Goal: Task Accomplishment & Management: Use online tool/utility

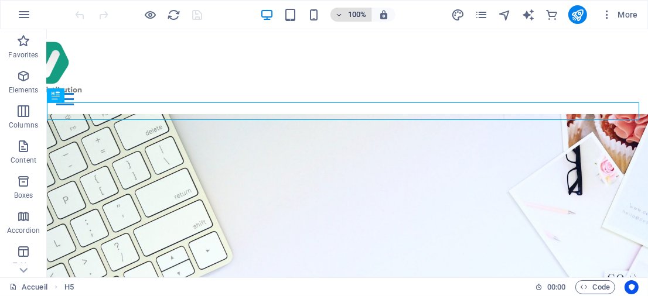
click at [350, 13] on h6 "100%" at bounding box center [357, 15] width 19 height 14
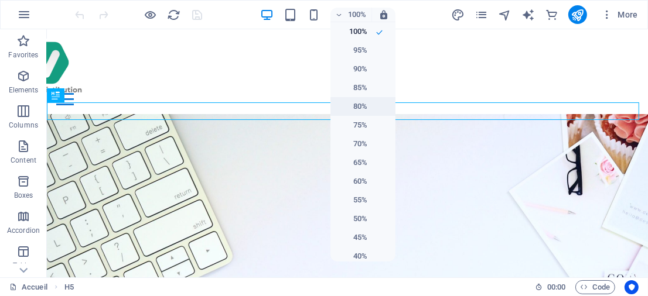
click at [360, 105] on h6 "80%" at bounding box center [352, 107] width 30 height 14
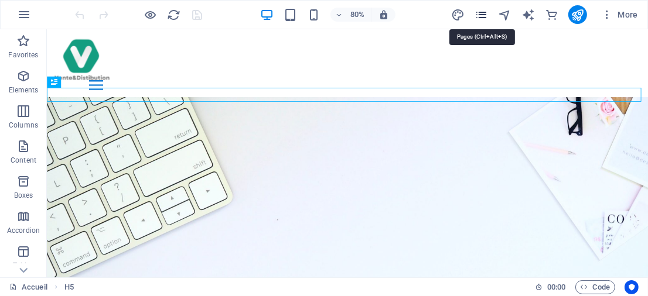
click at [479, 15] on icon "pages" at bounding box center [480, 14] width 13 height 13
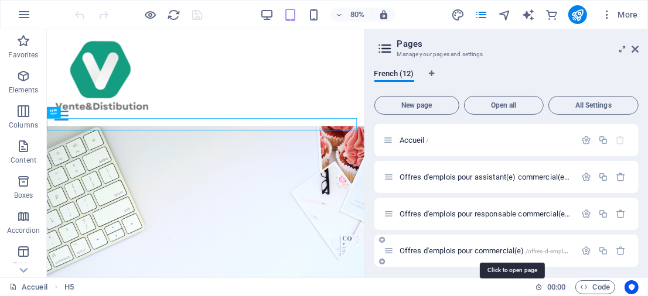
click at [449, 249] on span "Offres d'emplois pour commercial(e) /offres-d-emplois-pour-commercial-e" at bounding box center [511, 251] width 224 height 9
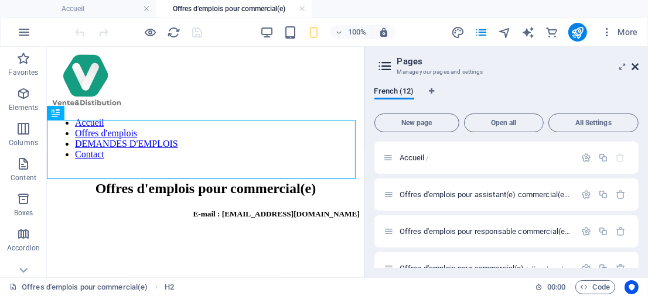
click at [637, 63] on icon at bounding box center [634, 66] width 7 height 9
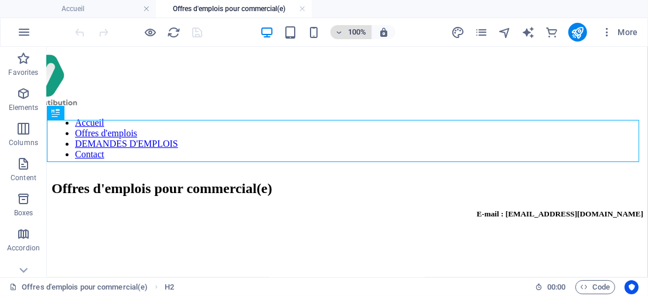
click at [342, 26] on span "100%" at bounding box center [351, 32] width 32 height 14
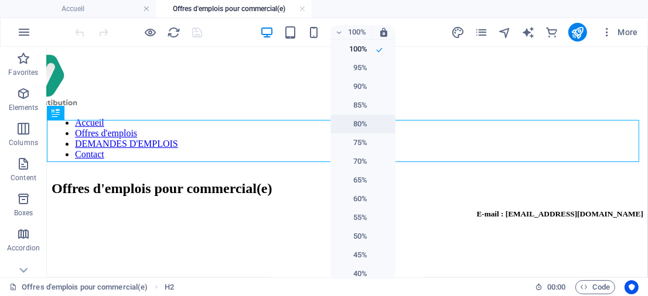
click at [355, 125] on h6 "80%" at bounding box center [352, 124] width 30 height 14
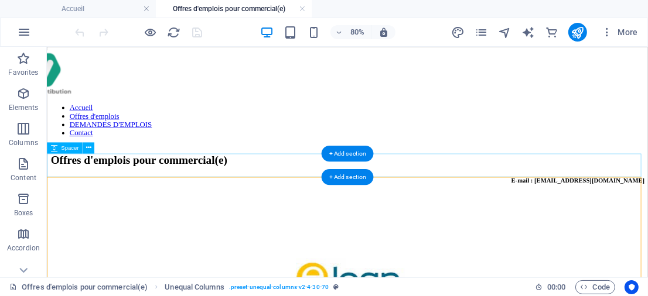
click at [195, 232] on div at bounding box center [422, 246] width 742 height 29
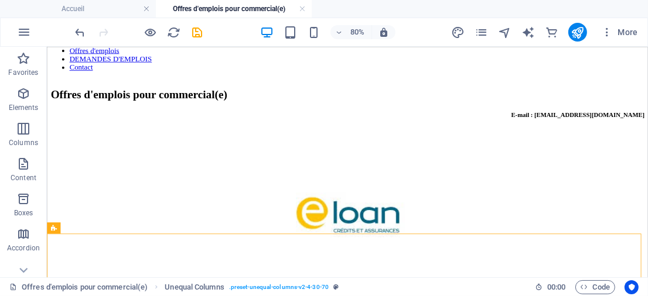
scroll to position [63, 0]
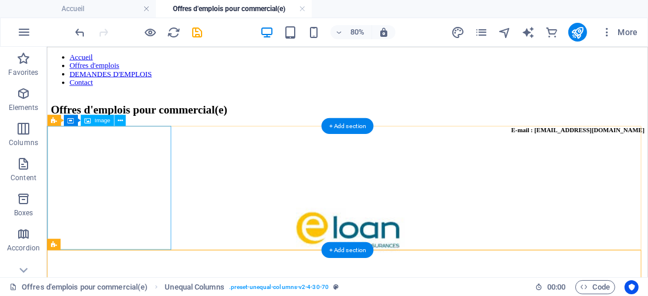
click at [169, 198] on figure at bounding box center [422, 276] width 742 height 157
select select "px"
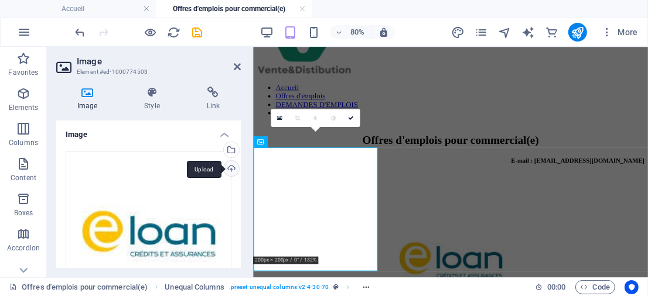
click at [230, 169] on div "Upload" at bounding box center [230, 170] width 18 height 18
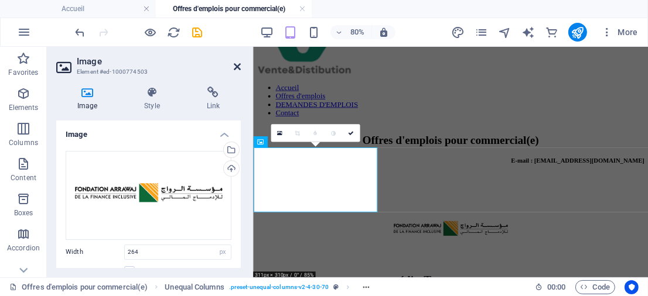
click at [236, 67] on icon at bounding box center [237, 66] width 7 height 9
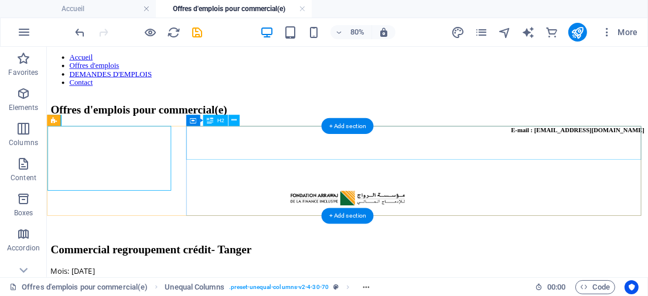
click at [329, 292] on div "Commercial regroupement crédit- Tanger" at bounding box center [422, 300] width 742 height 16
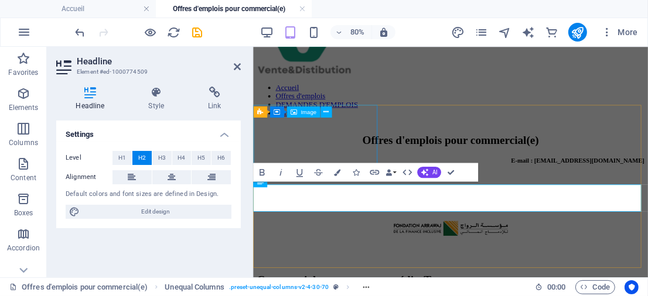
scroll to position [101, 0]
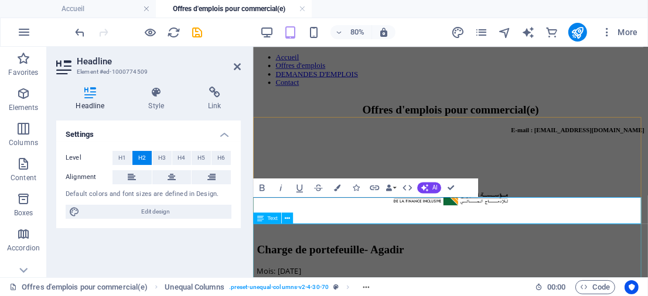
click at [361, 292] on h2 "Charge de portefeuille- Agadir" at bounding box center [499, 300] width 484 height 16
click at [333, 292] on h2 "Charge de portefeuille- Agadir" at bounding box center [499, 300] width 484 height 16
click at [376, 292] on h2 "Charge de portefeuille- Agadir" at bounding box center [499, 300] width 484 height 16
click at [325, 292] on h2 "Charge de portefeuille- Agadir" at bounding box center [499, 300] width 484 height 16
click at [344, 292] on h2 "Chargee de portefeuille- Agadir" at bounding box center [499, 300] width 484 height 16
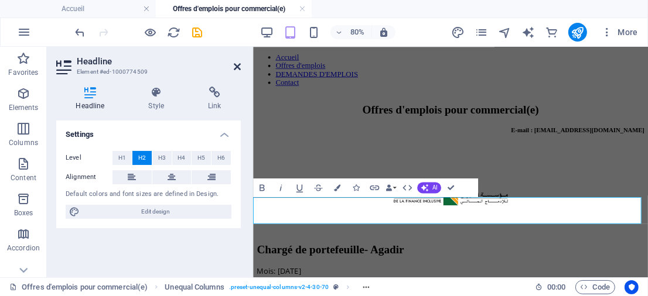
click at [236, 68] on icon at bounding box center [237, 66] width 7 height 9
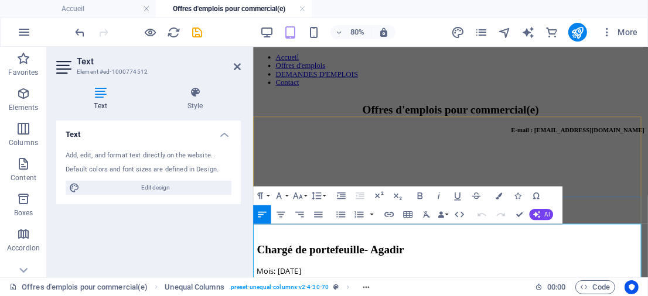
click at [238, 67] on icon at bounding box center [237, 66] width 7 height 9
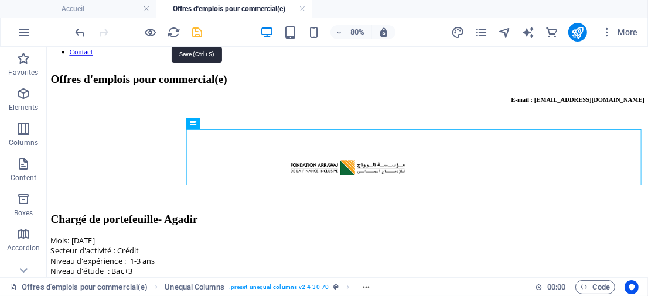
click at [200, 30] on icon "save" at bounding box center [197, 32] width 13 height 13
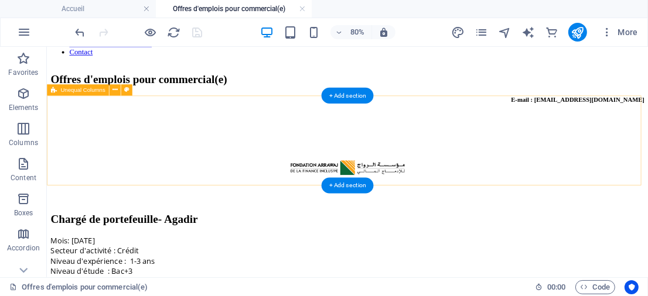
click at [209, 160] on div "Chargé de portefeuille- Agadir Mois: [DATE] Secteur d'activité : Crédit Niveau …" at bounding box center [422, 253] width 742 height 186
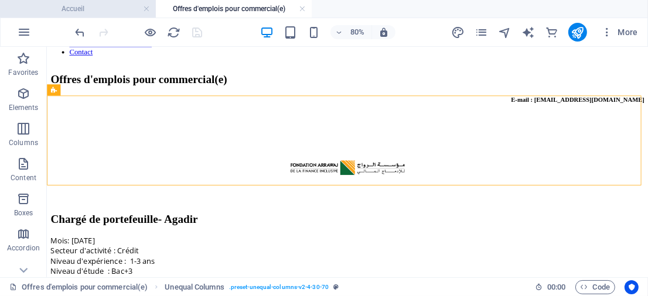
click at [124, 8] on h4 "Accueil" at bounding box center [78, 8] width 156 height 13
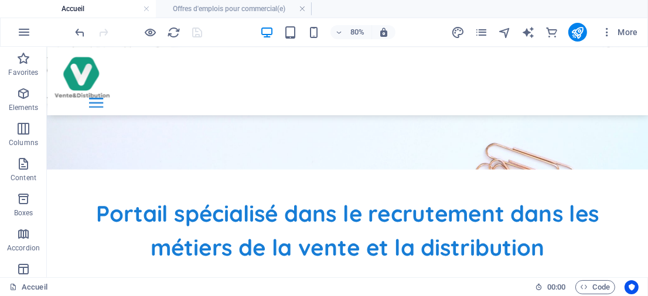
scroll to position [304, 0]
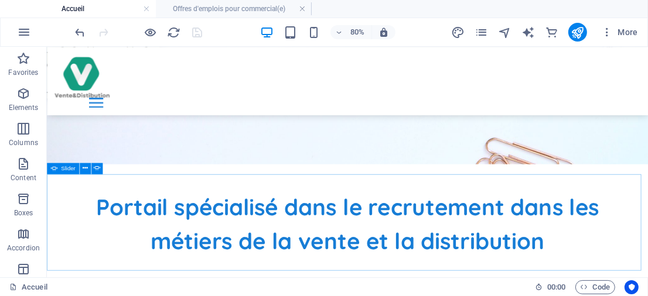
click at [67, 167] on span "Slider" at bounding box center [68, 169] width 15 height 6
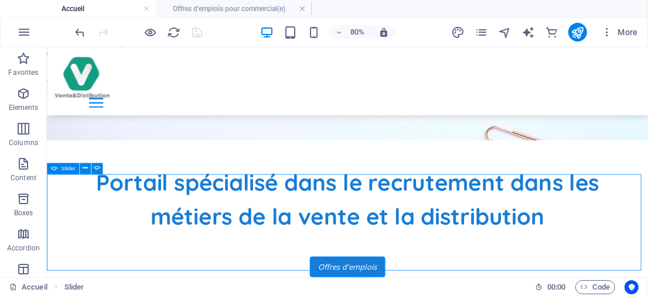
select select "ms"
select select "s"
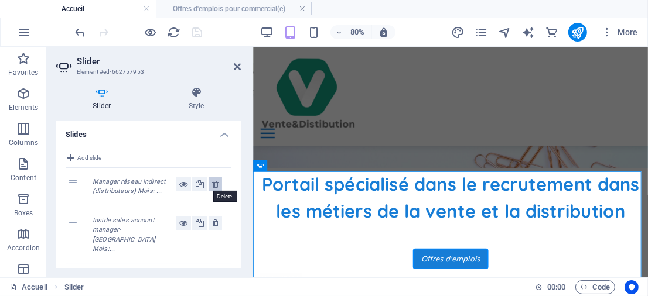
click at [212, 186] on icon at bounding box center [215, 184] width 6 height 14
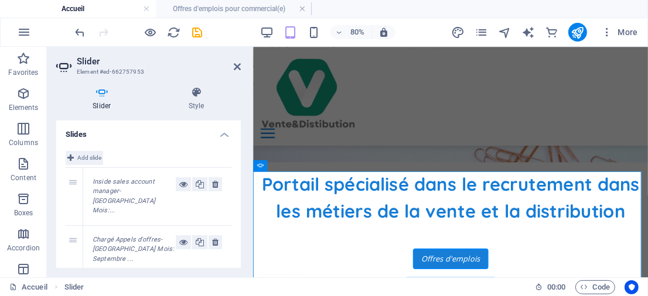
click at [90, 158] on span "Add slide" at bounding box center [89, 158] width 24 height 14
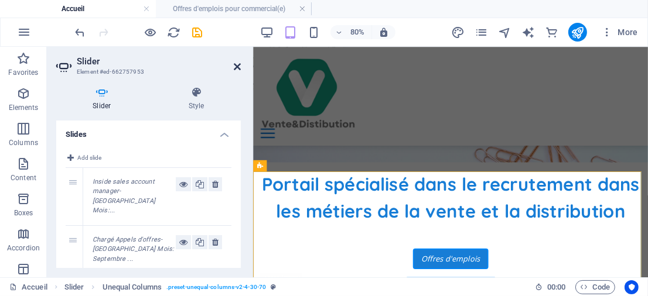
click at [235, 66] on icon at bounding box center [237, 66] width 7 height 9
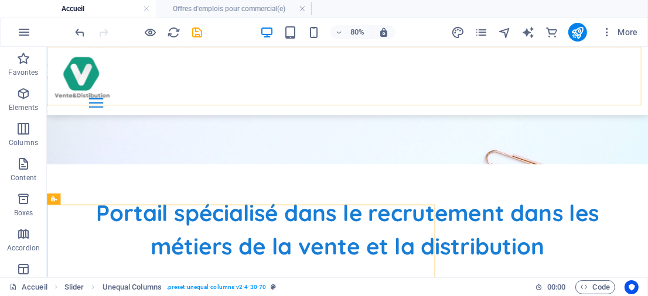
scroll to position [266, 0]
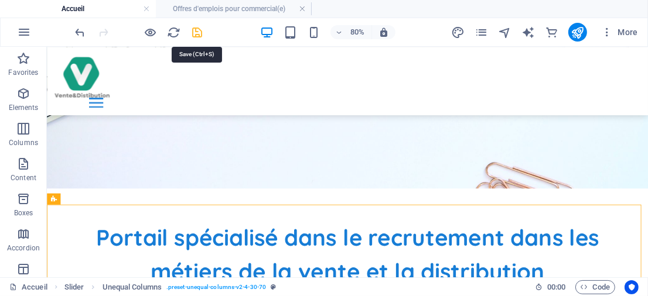
click at [197, 33] on icon "save" at bounding box center [197, 32] width 13 height 13
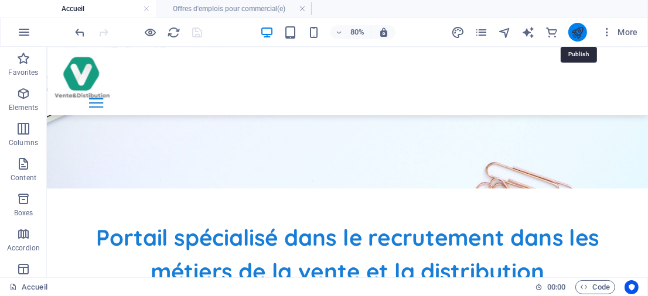
click at [580, 38] on icon "publish" at bounding box center [576, 32] width 13 height 13
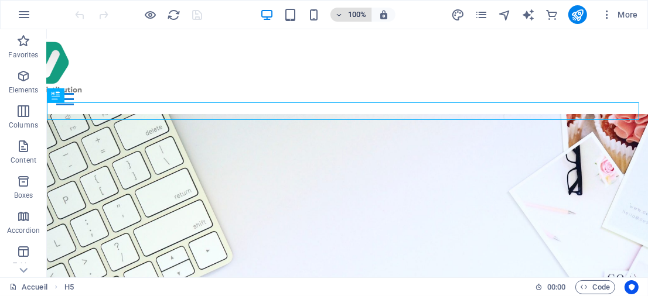
click at [347, 11] on span "100%" at bounding box center [351, 15] width 32 height 14
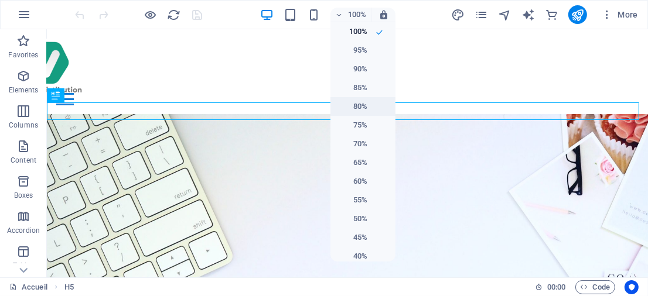
click at [347, 108] on h6 "80%" at bounding box center [352, 107] width 30 height 14
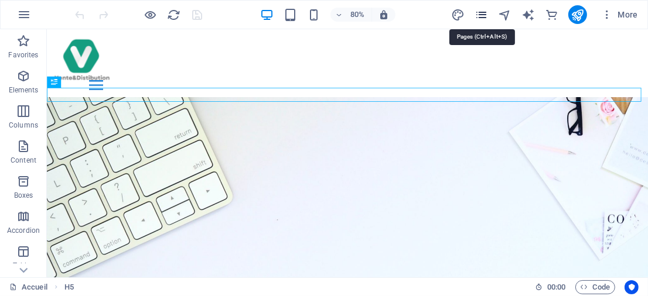
click at [480, 13] on icon "pages" at bounding box center [480, 14] width 13 height 13
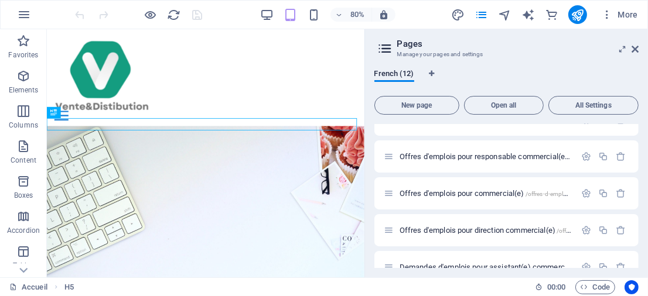
scroll to position [68, 0]
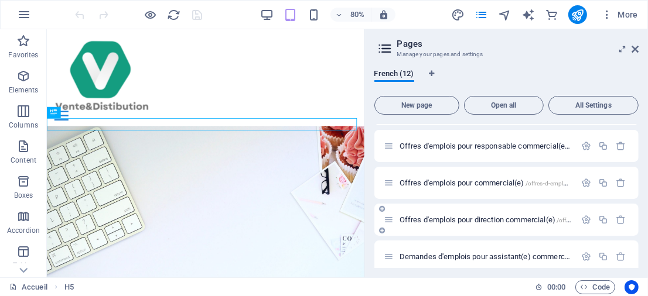
click at [512, 220] on span "Offres d'emplois pour direction commercial(e) /offres-d-emplois-pour-direction-…" at bounding box center [539, 220] width 280 height 9
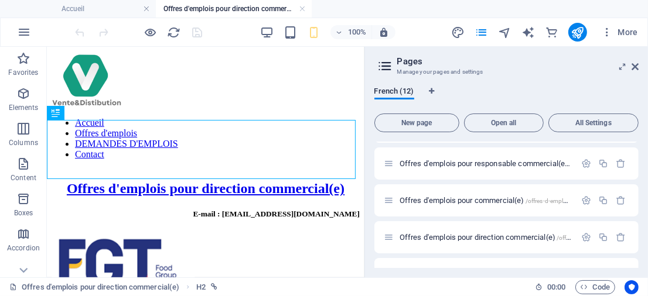
scroll to position [0, 0]
click at [637, 64] on icon at bounding box center [634, 66] width 7 height 9
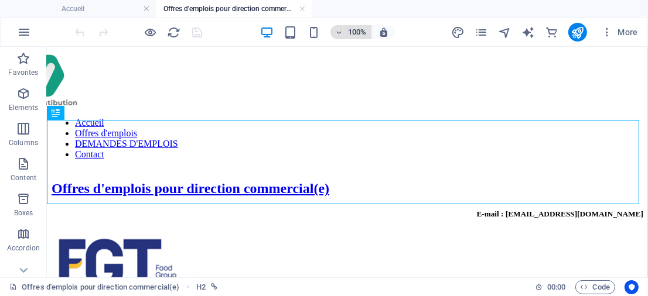
click at [354, 32] on h6 "100%" at bounding box center [357, 32] width 19 height 14
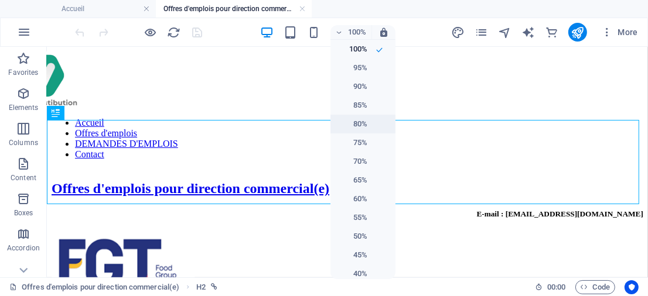
click at [353, 121] on h6 "80%" at bounding box center [352, 124] width 30 height 14
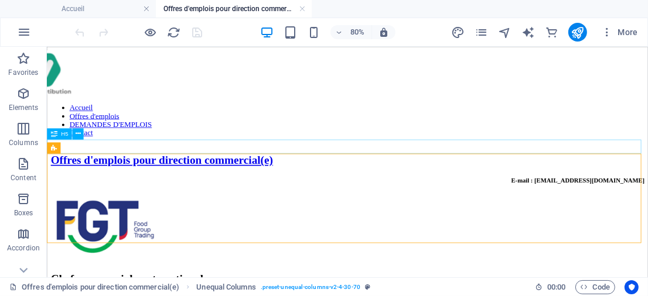
click at [198, 209] on div "E-mail : [EMAIL_ADDRESS][DOMAIN_NAME]" at bounding box center [422, 213] width 742 height 9
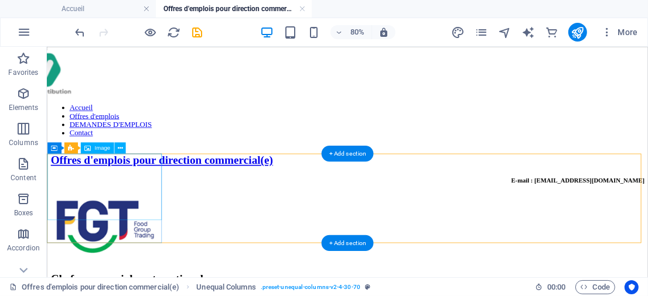
click at [164, 235] on figure at bounding box center [422, 275] width 742 height 86
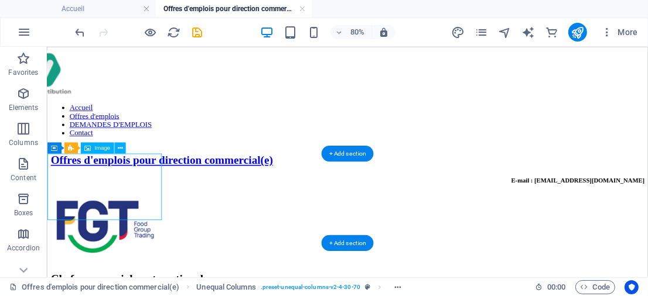
click at [164, 235] on figure at bounding box center [422, 275] width 742 height 86
select select "px"
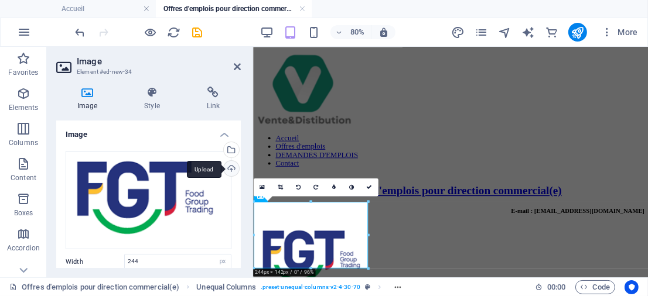
click at [227, 169] on div "Upload" at bounding box center [230, 170] width 18 height 18
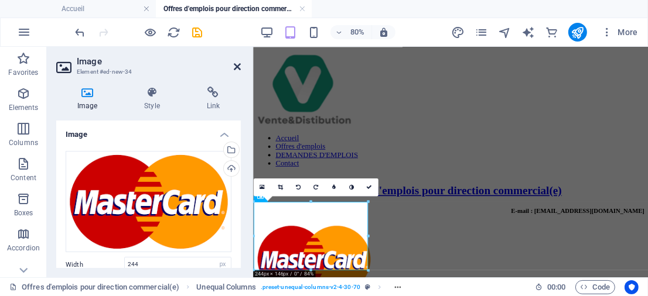
click at [237, 69] on icon at bounding box center [237, 66] width 7 height 9
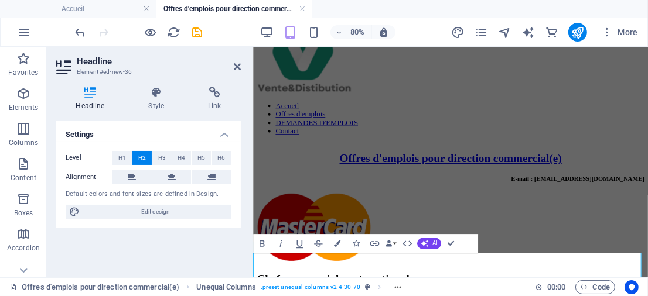
scroll to position [41, 0]
click at [237, 68] on icon at bounding box center [237, 66] width 7 height 9
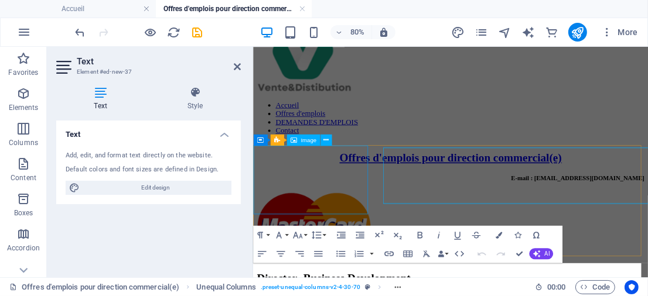
click at [296, 228] on figure at bounding box center [499, 272] width 484 height 88
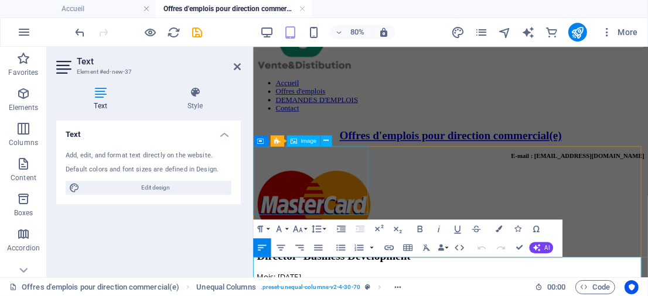
scroll to position [70, 0]
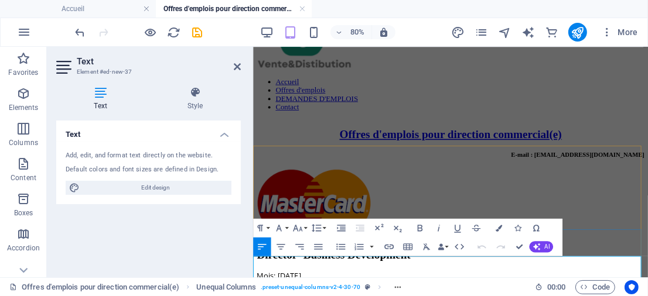
drag, startPoint x: 332, startPoint y: 330, endPoint x: 391, endPoint y: 333, distance: 58.7
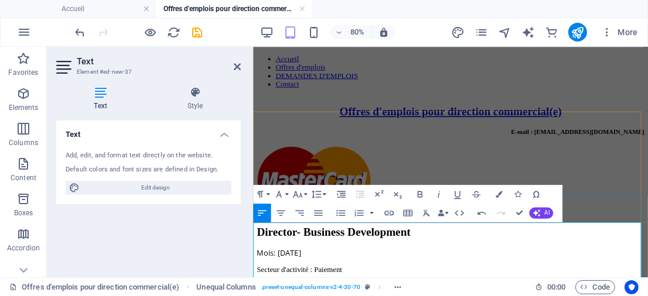
scroll to position [112, 0]
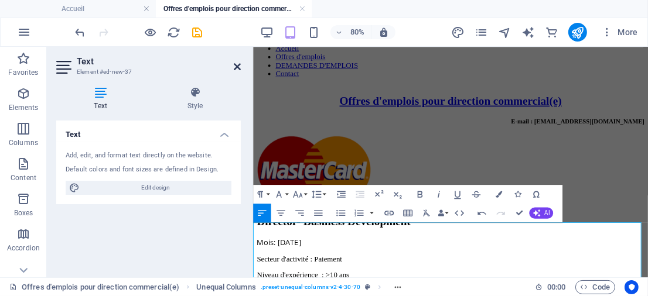
click at [237, 67] on icon at bounding box center [237, 66] width 7 height 9
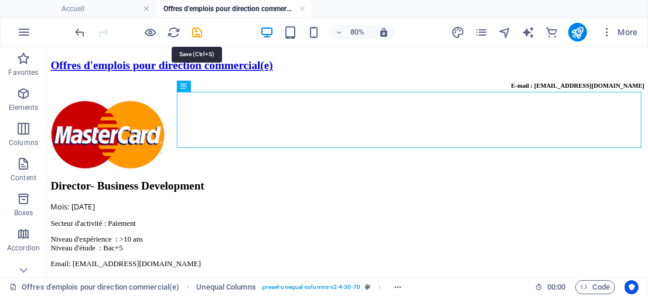
click at [196, 34] on icon "save" at bounding box center [197, 32] width 13 height 13
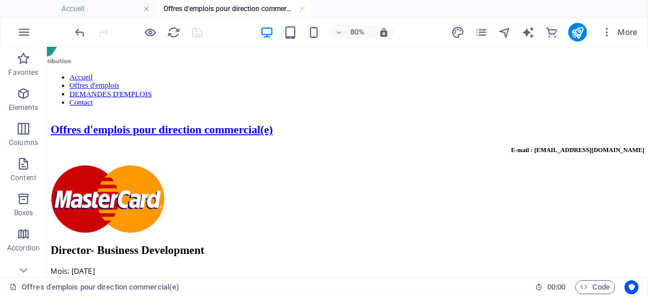
scroll to position [25, 0]
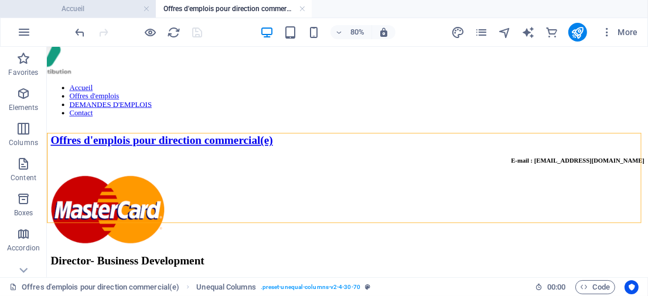
click at [118, 9] on h4 "Accueil" at bounding box center [78, 8] width 156 height 13
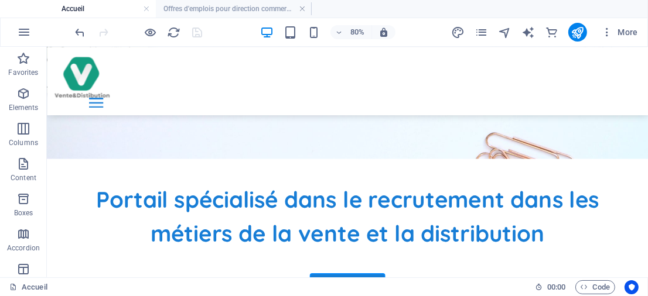
scroll to position [318, 0]
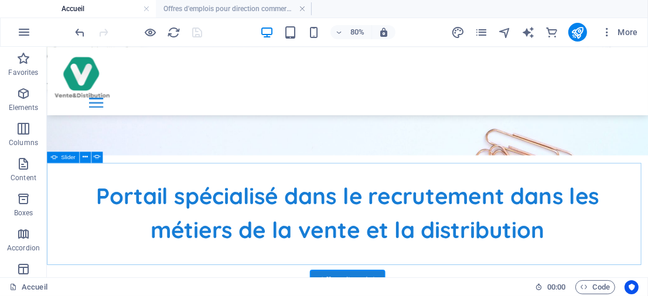
click at [54, 156] on icon at bounding box center [53, 157] width 6 height 11
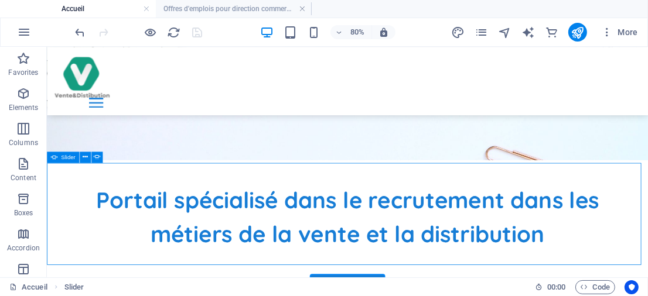
select select "ms"
select select "s"
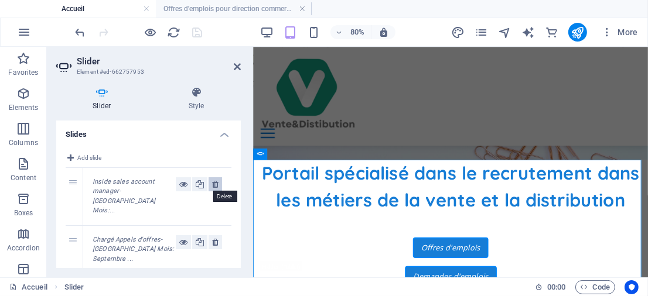
click at [214, 186] on icon at bounding box center [215, 184] width 6 height 14
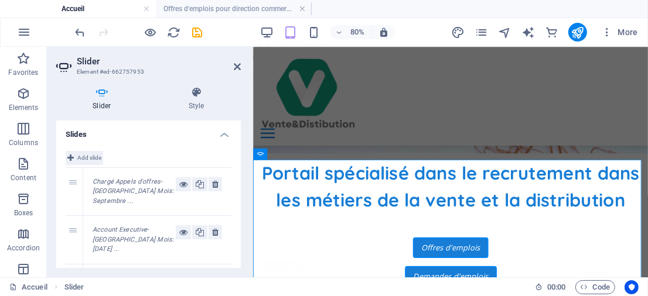
click at [85, 158] on span "Add slide" at bounding box center [89, 158] width 24 height 14
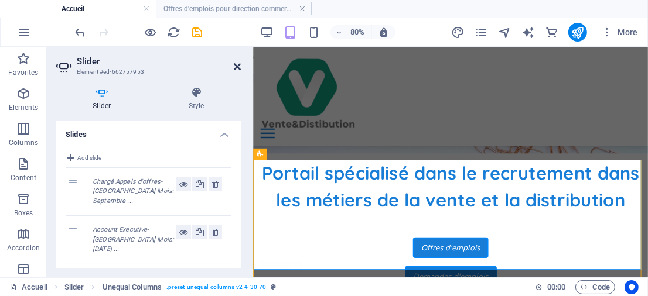
click at [235, 65] on icon at bounding box center [237, 66] width 7 height 9
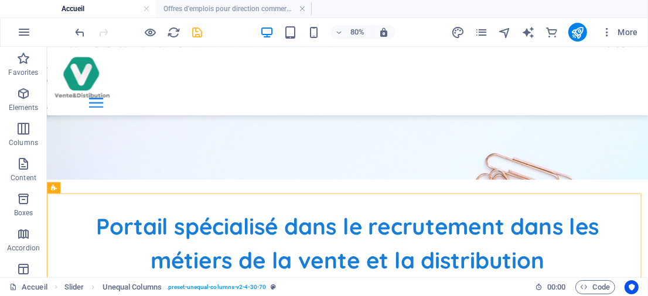
click at [196, 30] on icon "save" at bounding box center [197, 32] width 13 height 13
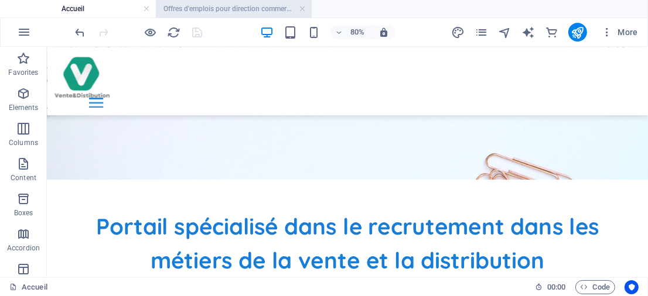
click at [248, 6] on h4 "Offres d'emplois pour direction commercial(e)" at bounding box center [234, 8] width 156 height 13
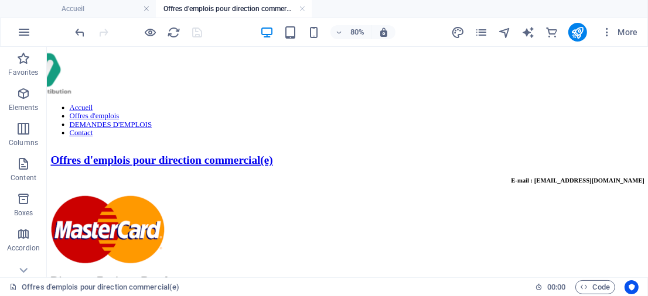
scroll to position [25, 0]
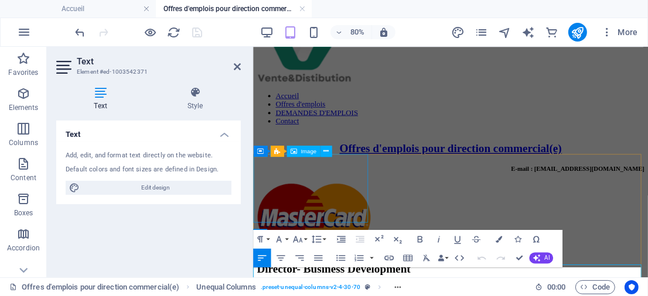
scroll to position [56, 0]
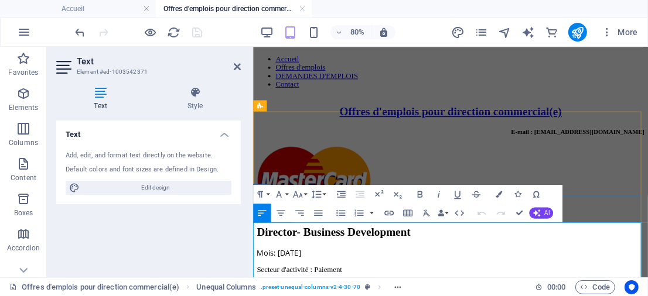
scroll to position [112, 0]
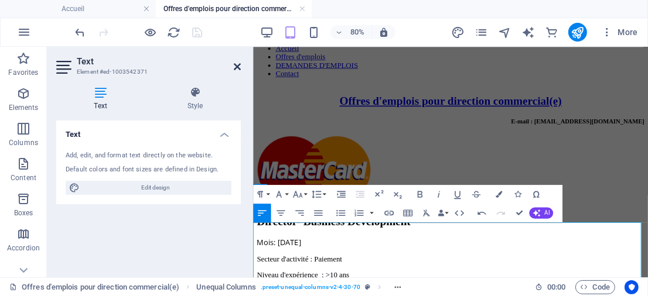
click at [240, 65] on icon at bounding box center [237, 66] width 7 height 9
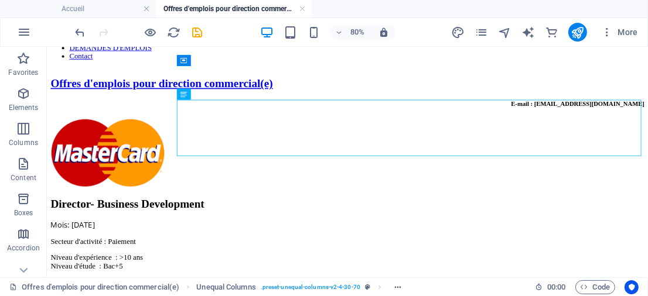
scroll to position [0, 0]
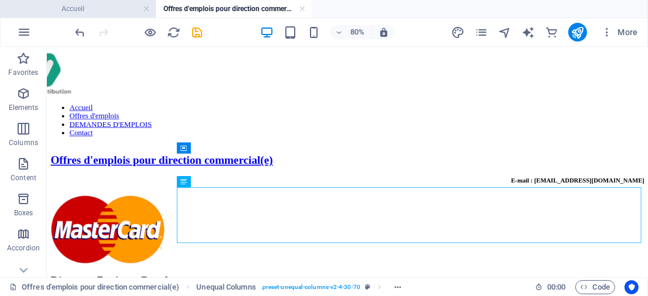
click at [112, 8] on h4 "Accueil" at bounding box center [78, 8] width 156 height 13
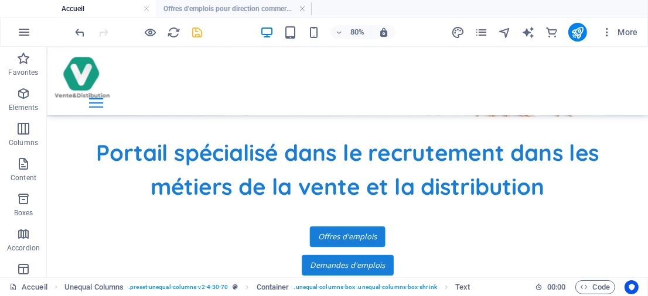
scroll to position [339, 0]
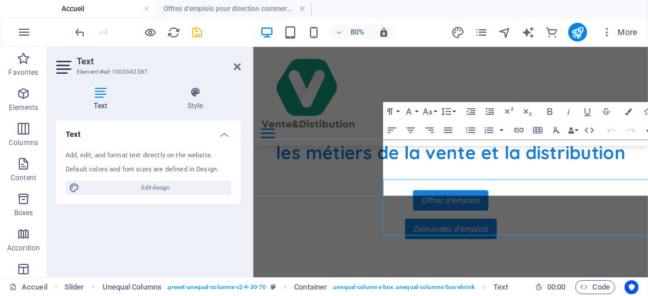
scroll to position [352, 0]
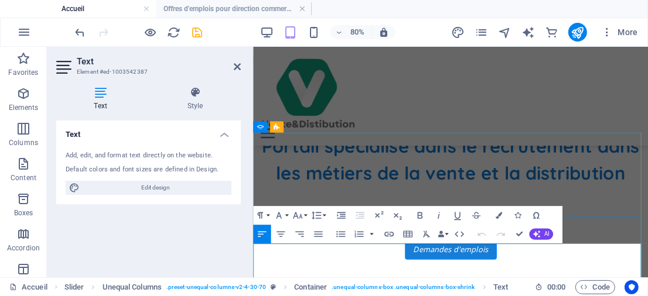
click at [235, 67] on icon at bounding box center [237, 66] width 7 height 9
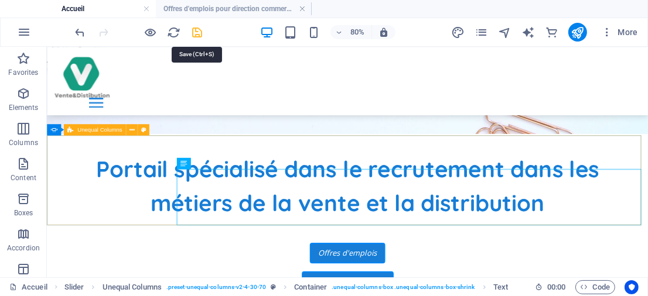
click at [197, 29] on icon "save" at bounding box center [197, 32] width 13 height 13
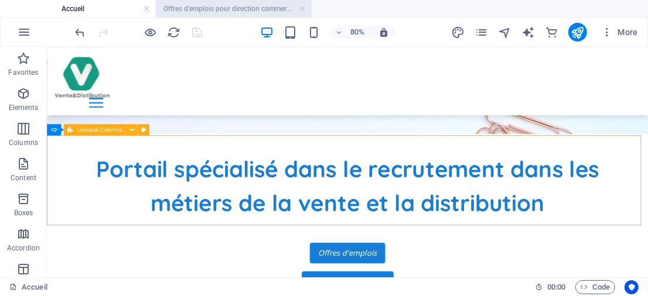
click at [270, 8] on h4 "Offres d'emplois pour direction commercial(e)" at bounding box center [234, 8] width 156 height 13
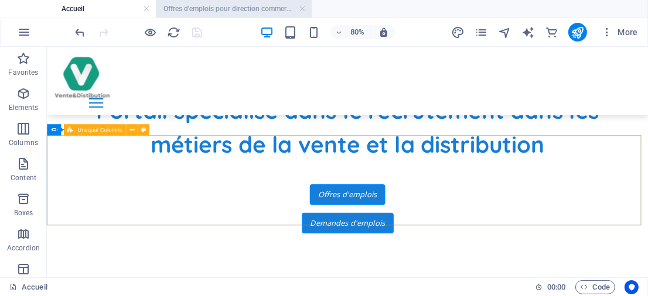
scroll to position [0, 0]
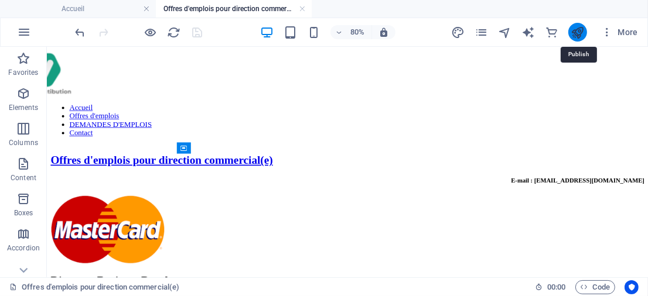
click at [579, 32] on icon "publish" at bounding box center [576, 32] width 13 height 13
